Goal: Navigation & Orientation: Find specific page/section

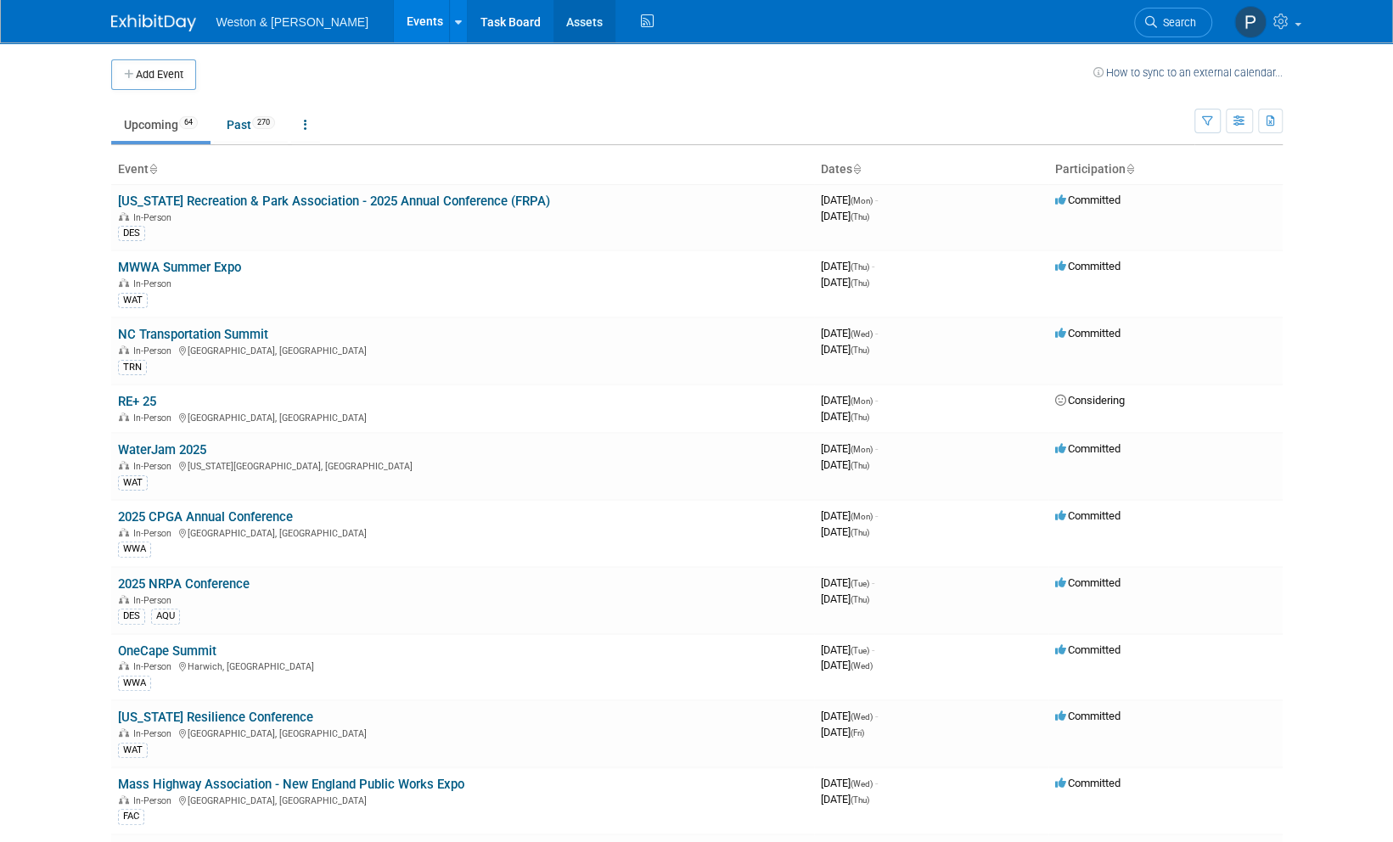
click at [553, 24] on link "Assets" at bounding box center [584, 21] width 62 height 42
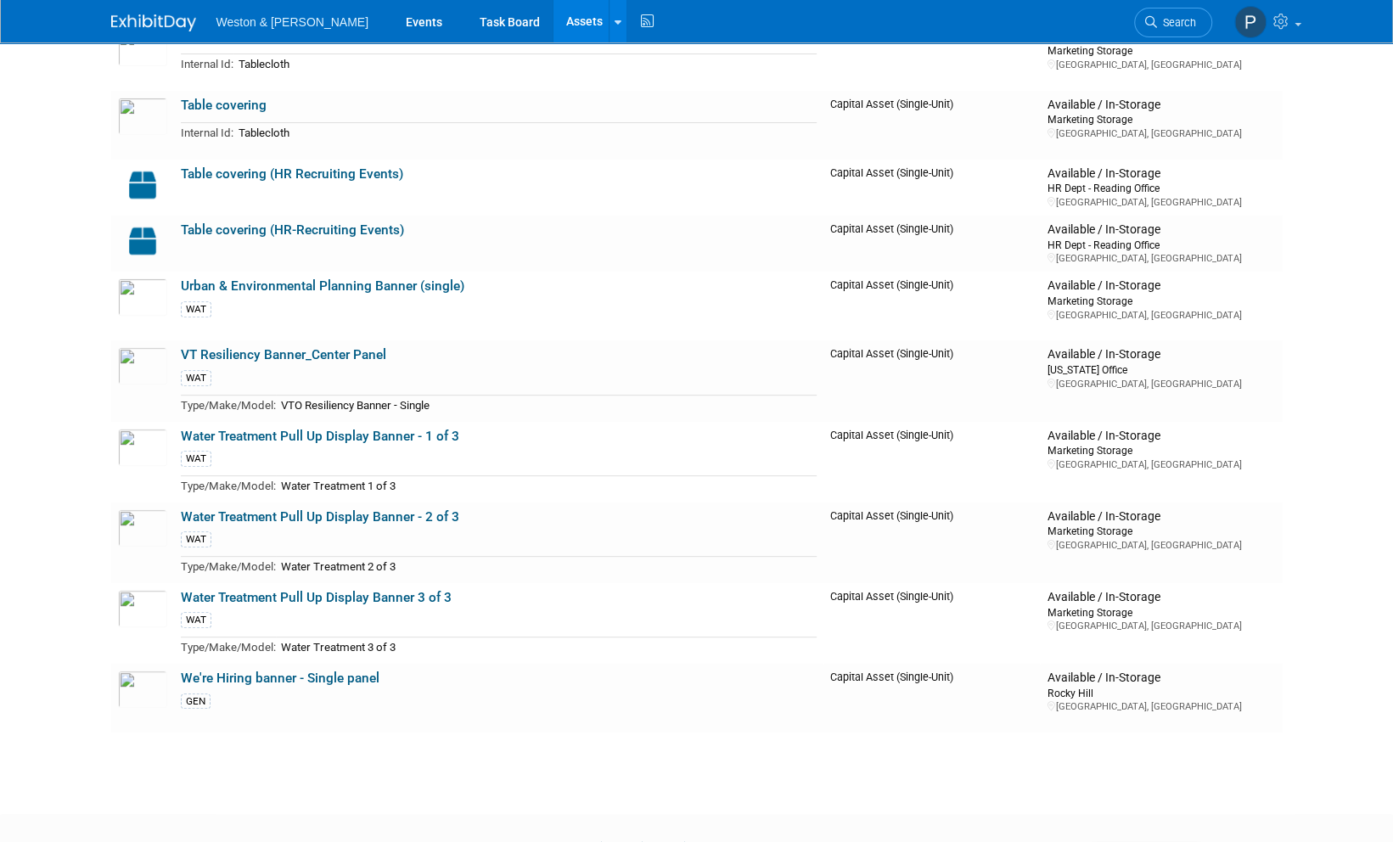
scroll to position [4401, 0]
click at [311, 428] on link "Water Treatment Pull Up Display Banner - 1 of 3" at bounding box center [320, 435] width 278 height 15
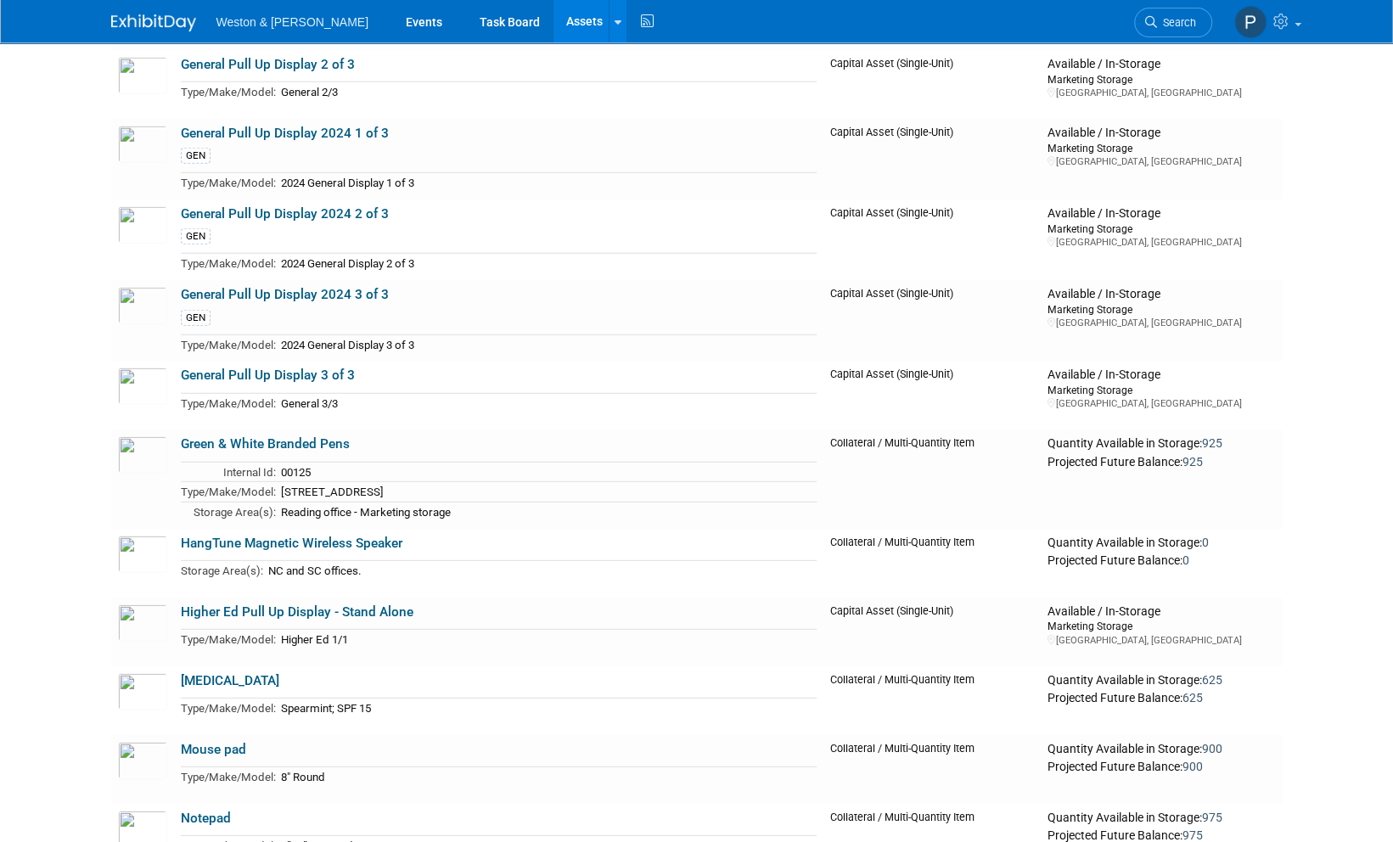
scroll to position [2893, 0]
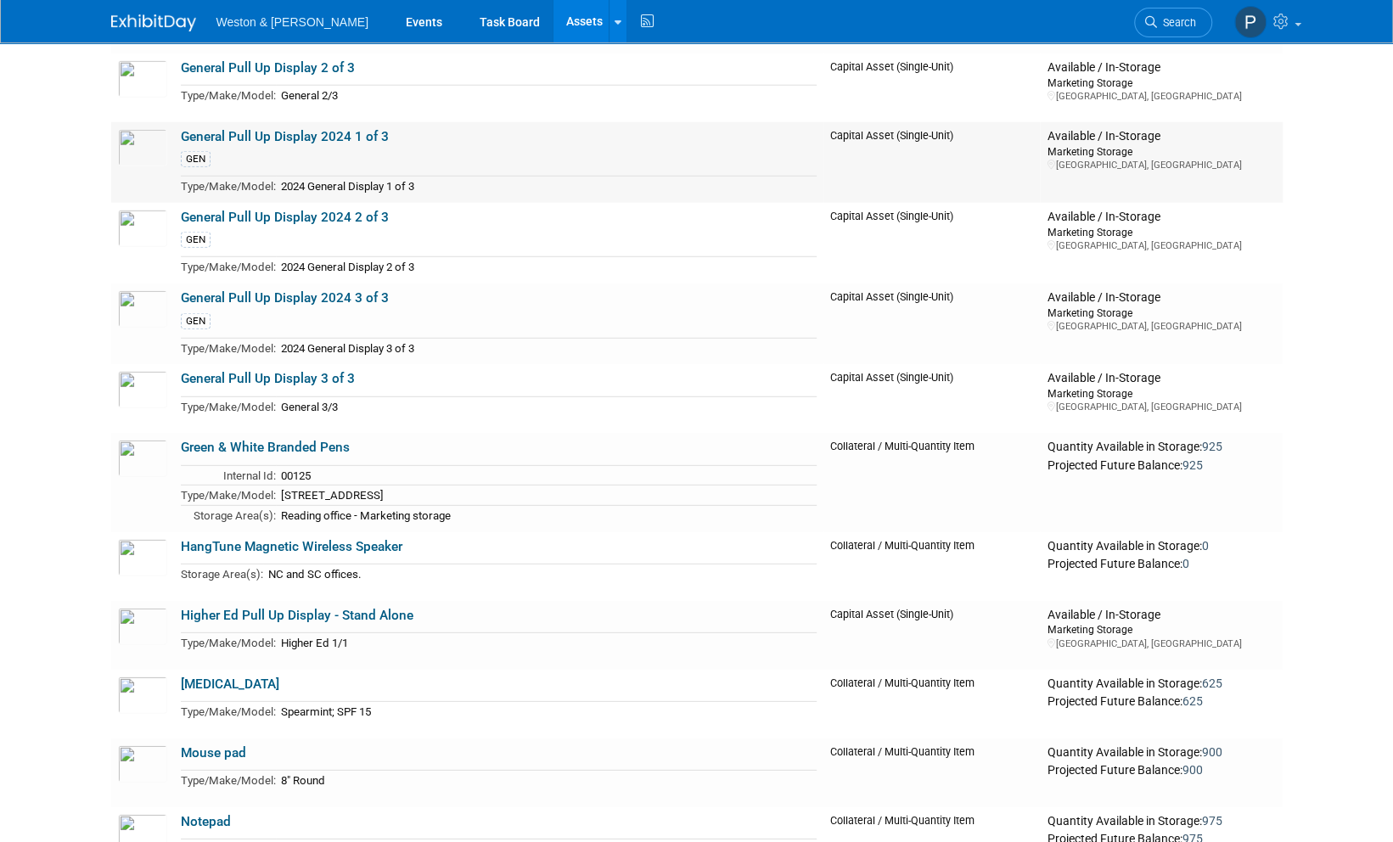
click at [331, 149] on div "GEN" at bounding box center [499, 158] width 636 height 19
click at [253, 129] on link "General Pull Up Display 2024 1 of 3" at bounding box center [285, 136] width 208 height 15
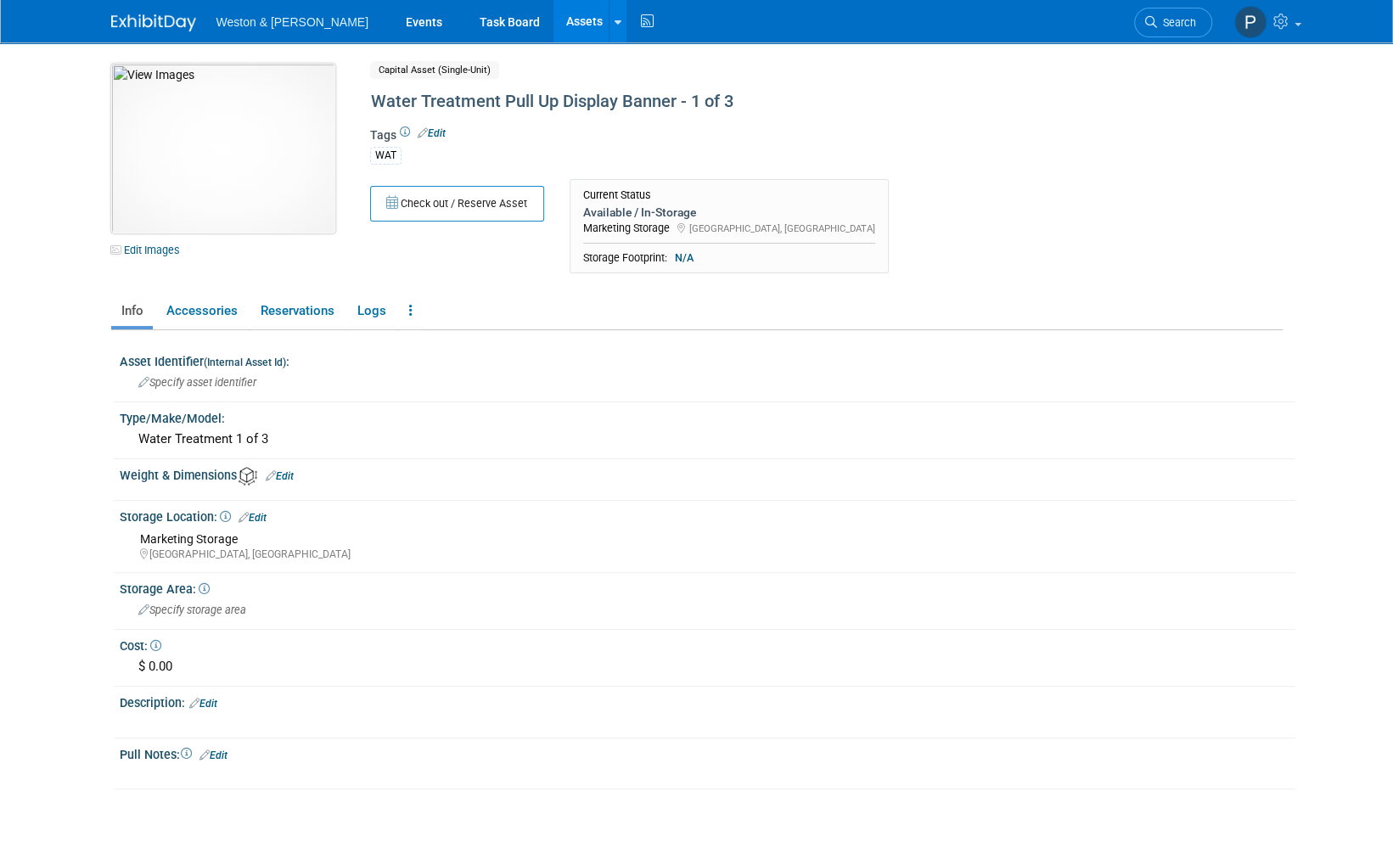
click at [237, 132] on img at bounding box center [223, 149] width 224 height 170
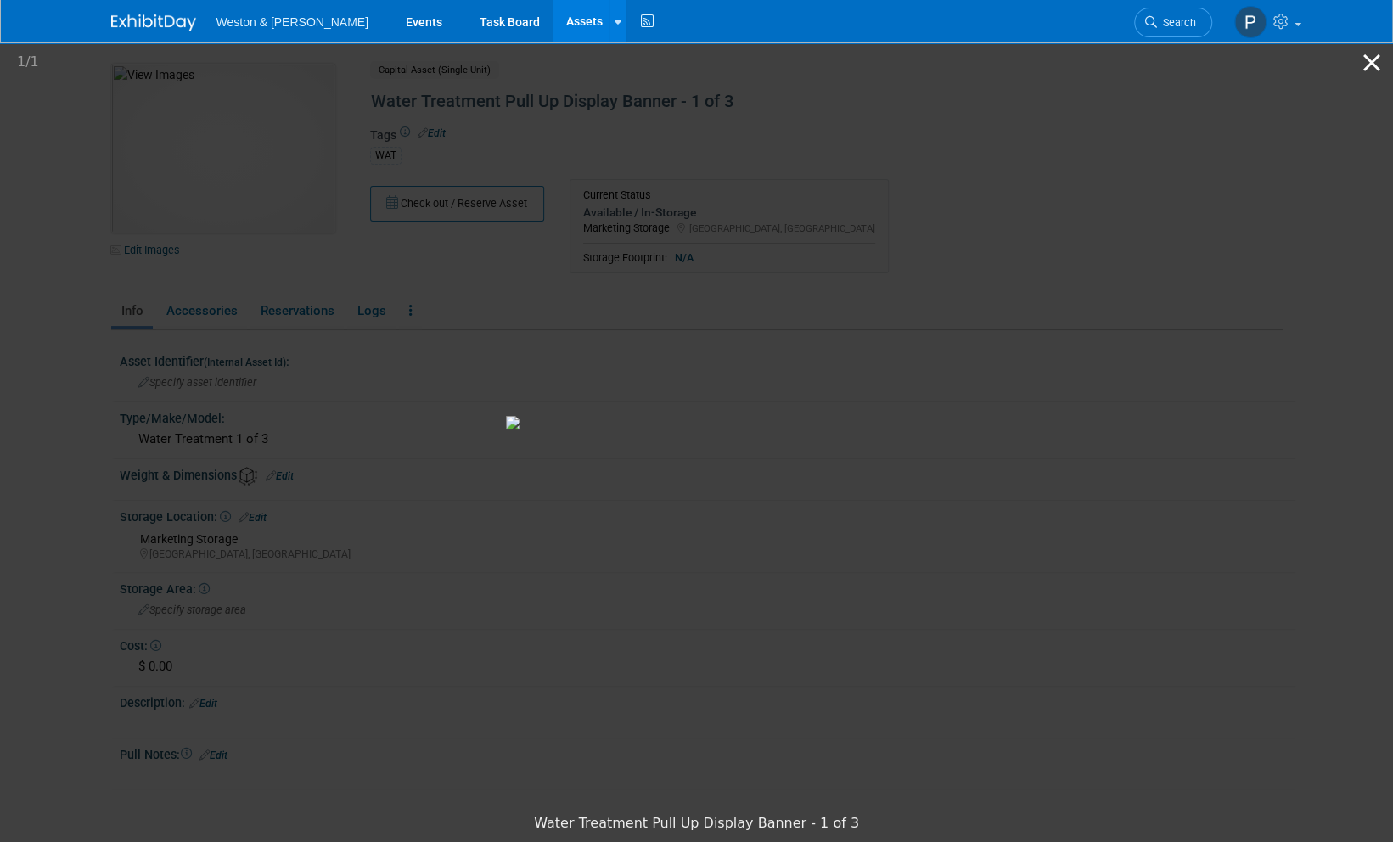
click at [1372, 58] on button "Close gallery" at bounding box center [1371, 62] width 42 height 40
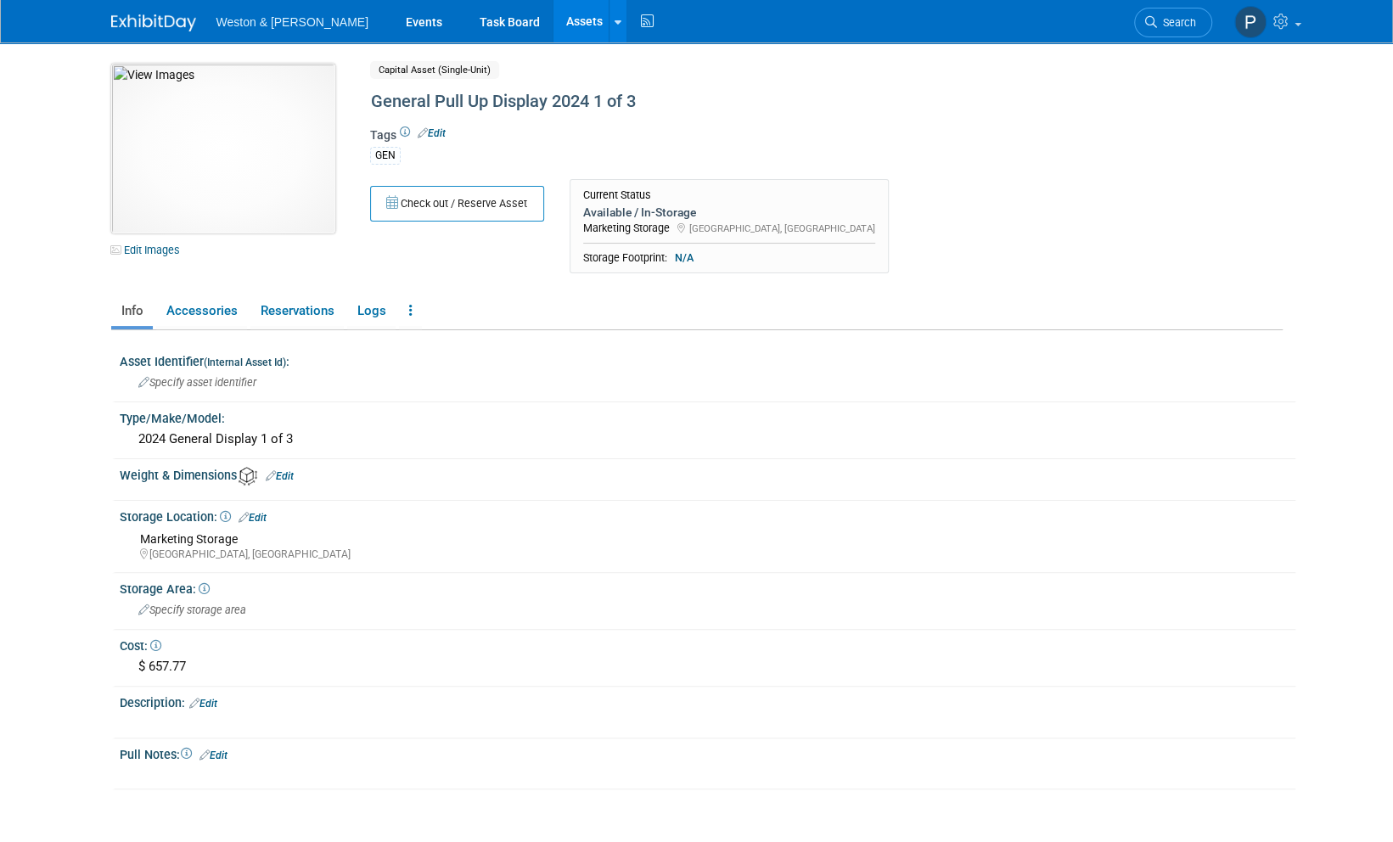
click at [247, 126] on img at bounding box center [223, 149] width 224 height 170
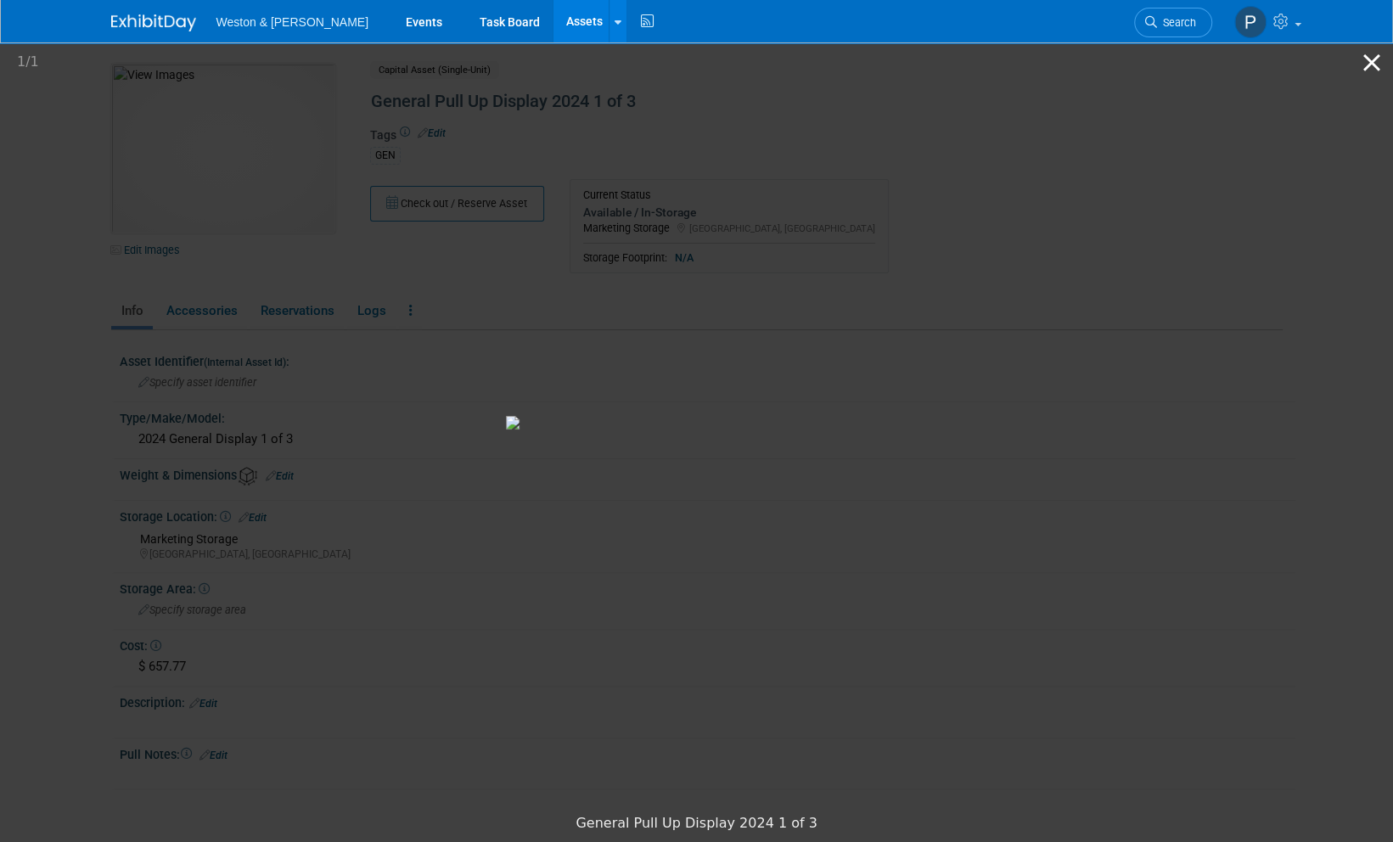
click at [1371, 59] on button "Close gallery" at bounding box center [1371, 62] width 42 height 40
